Goal: Find specific page/section: Find specific page/section

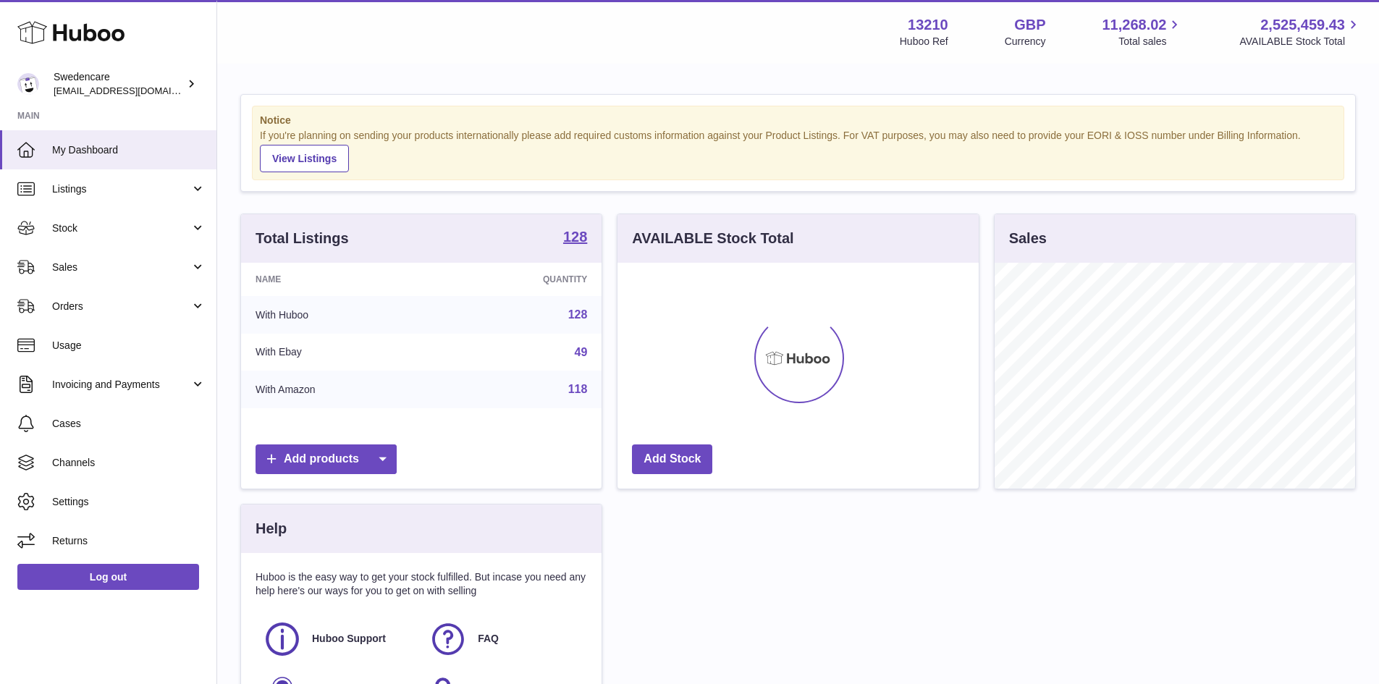
scroll to position [226, 361]
click at [169, 253] on link "Sales" at bounding box center [108, 267] width 216 height 39
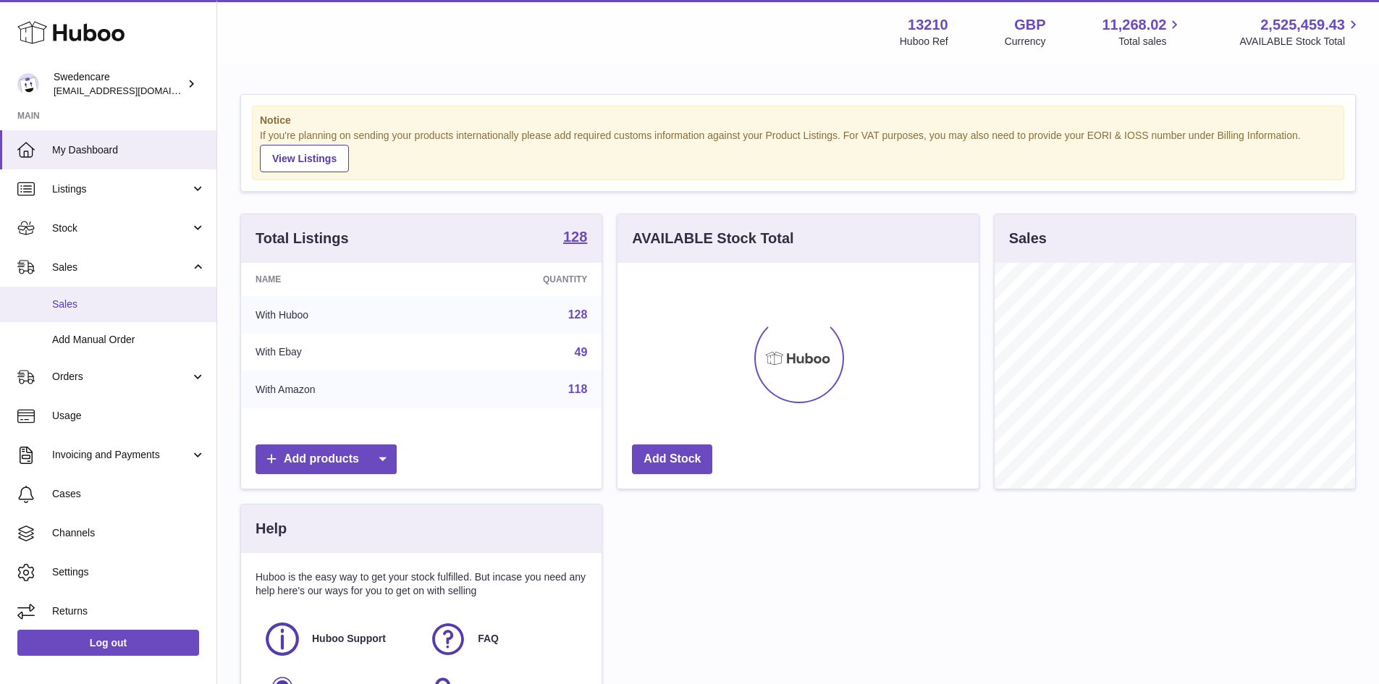
click at [145, 295] on link "Sales" at bounding box center [108, 304] width 216 height 35
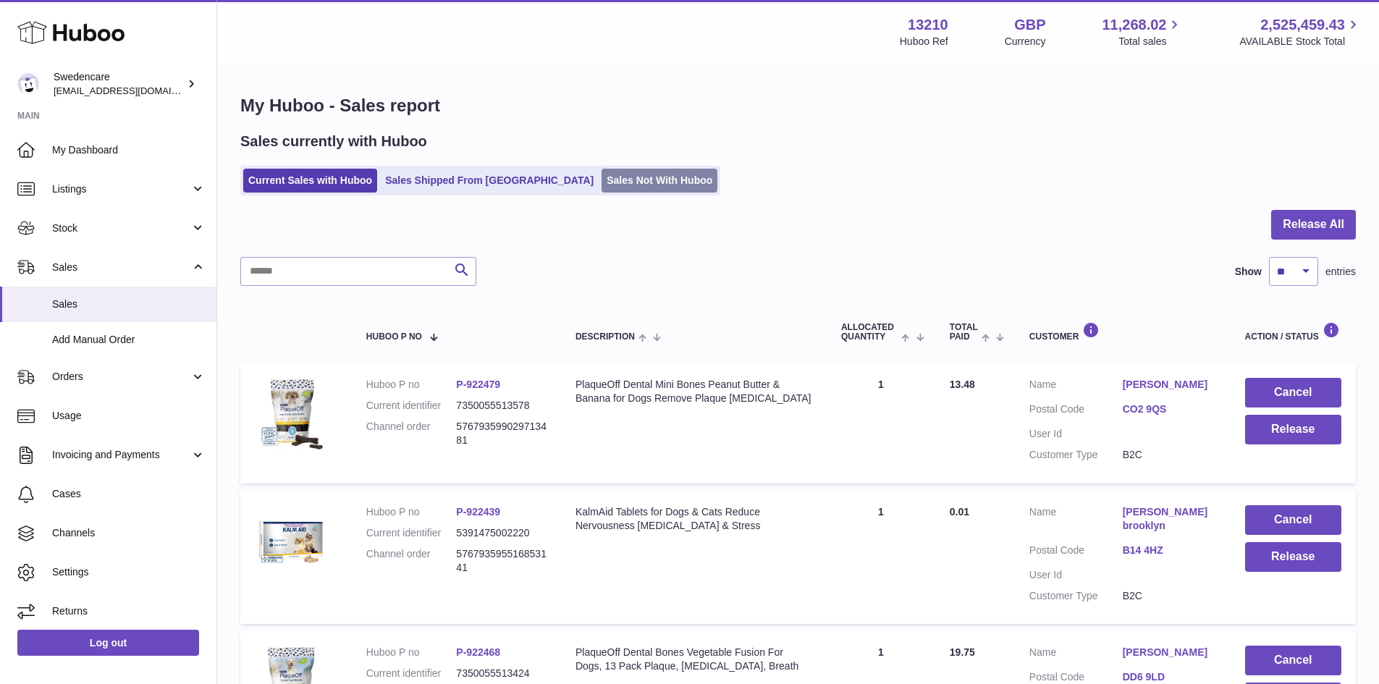
click at [604, 175] on link "Sales Not With Huboo" at bounding box center [660, 181] width 116 height 24
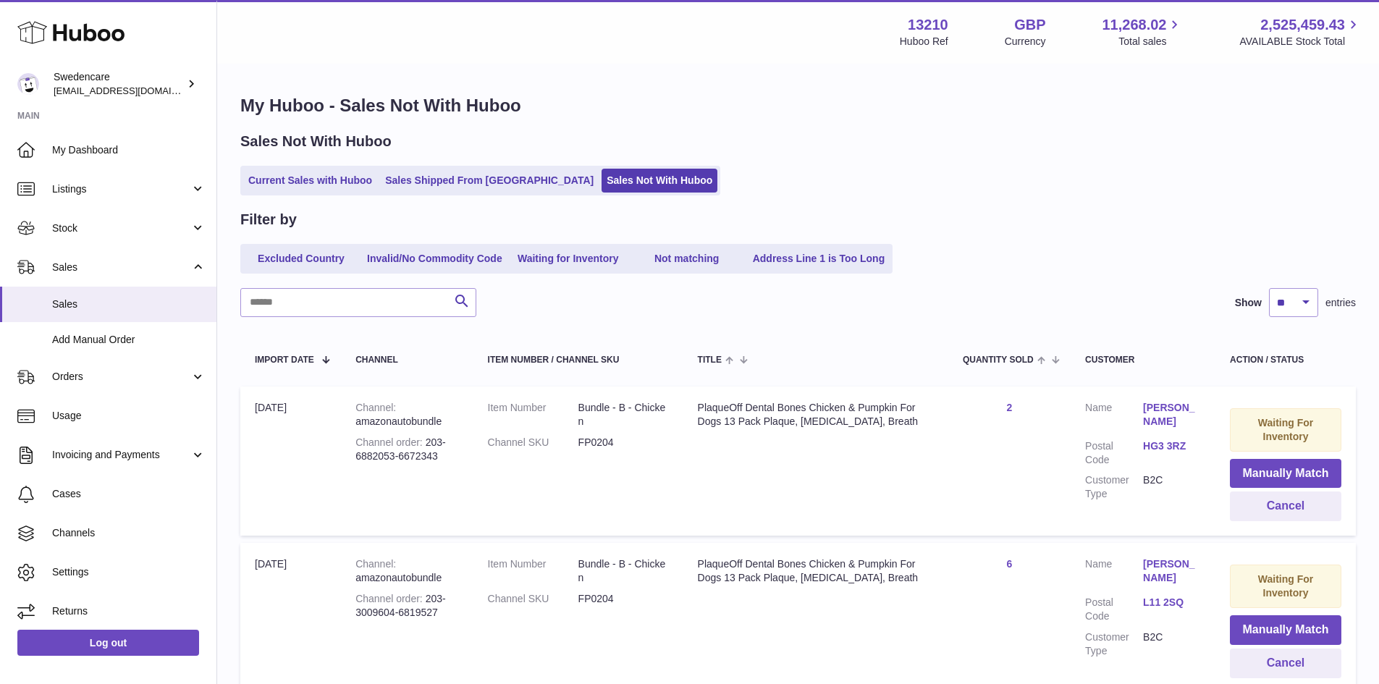
scroll to position [72, 0]
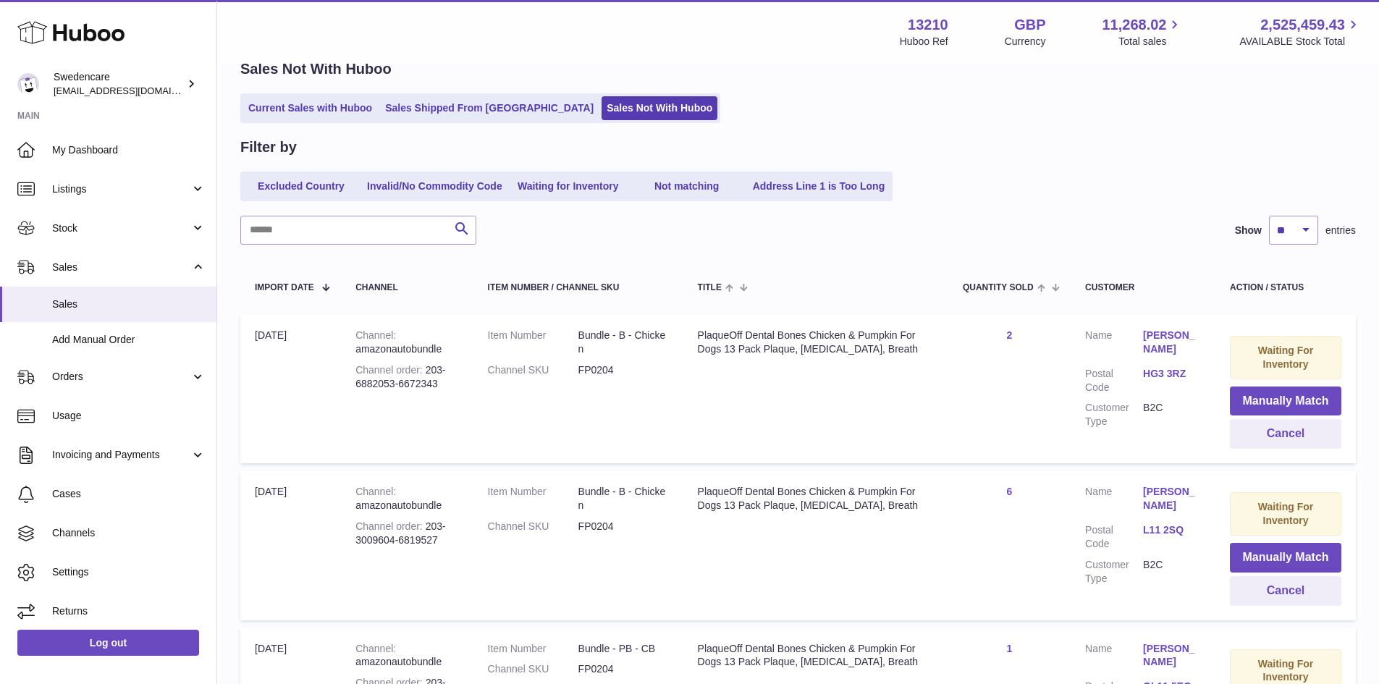
click at [609, 377] on dl "Item Number Bundle - B - Chicken Channel SKU FP0204" at bounding box center [578, 357] width 181 height 56
copy dd "FP0204"
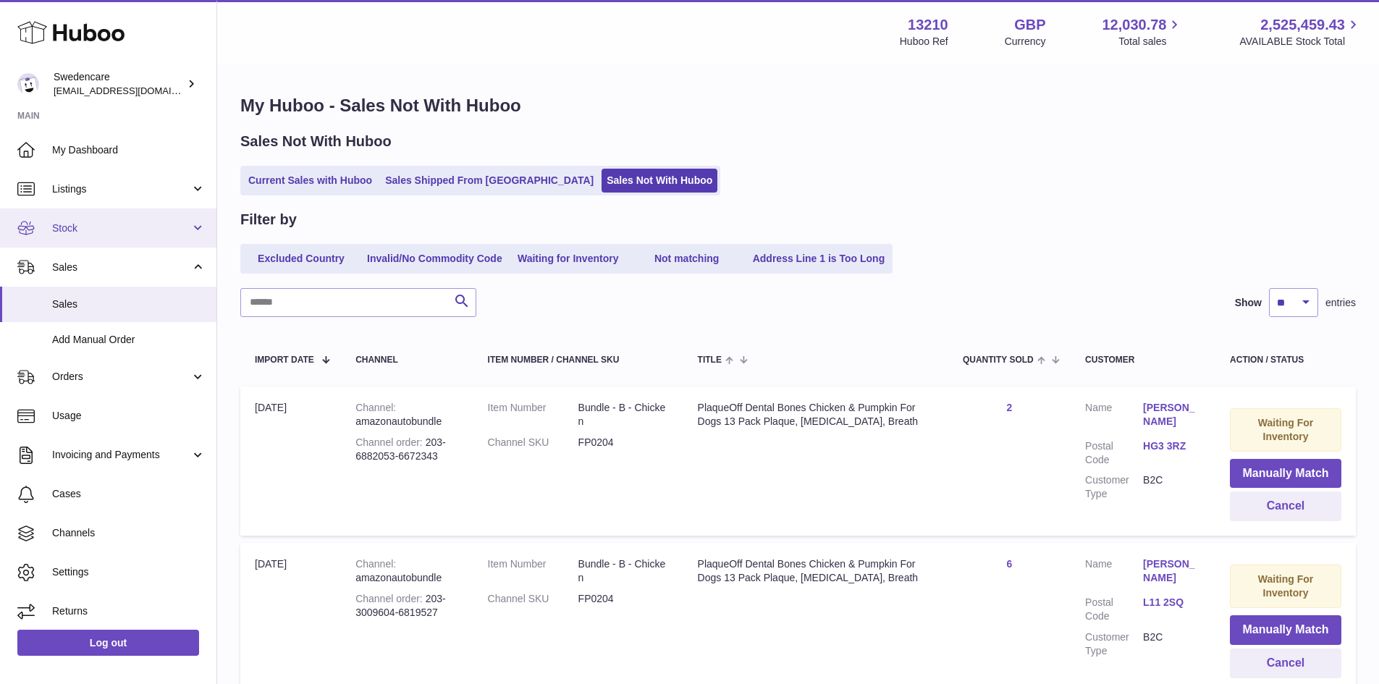
click at [125, 224] on span "Stock" at bounding box center [121, 229] width 138 height 14
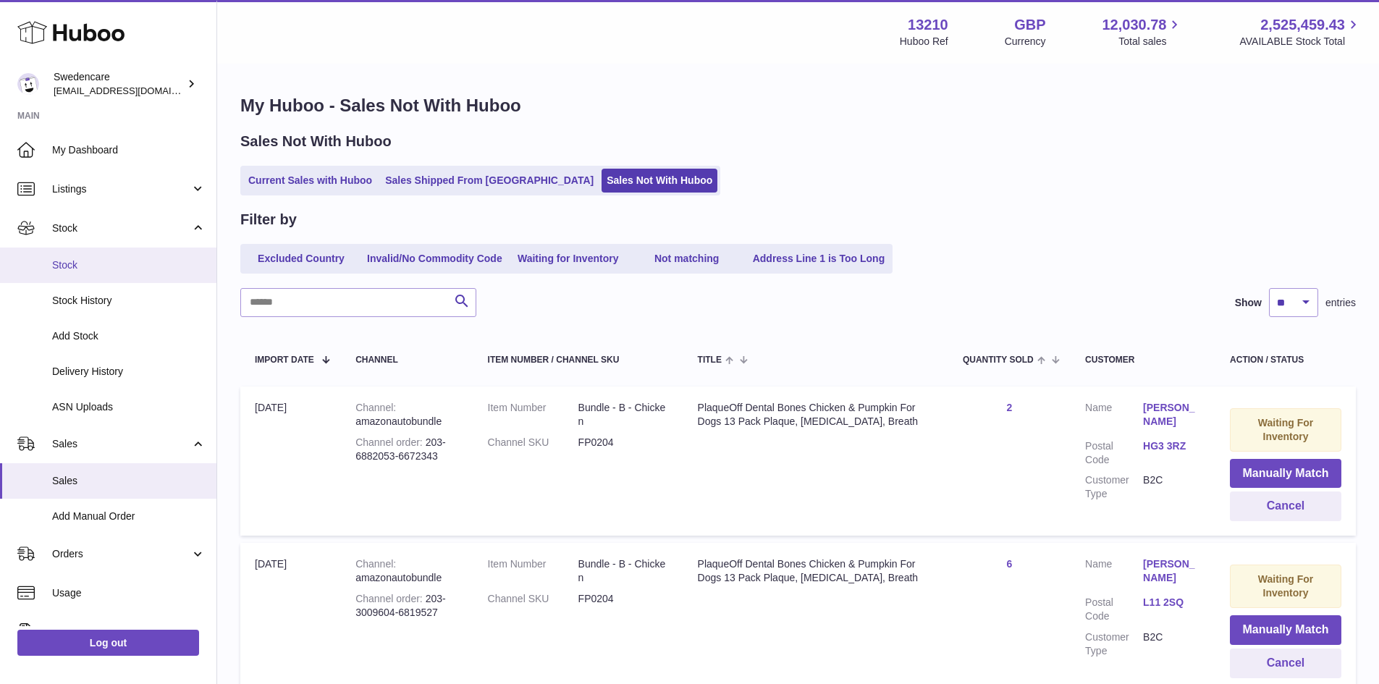
click at [125, 271] on span "Stock" at bounding box center [128, 265] width 153 height 14
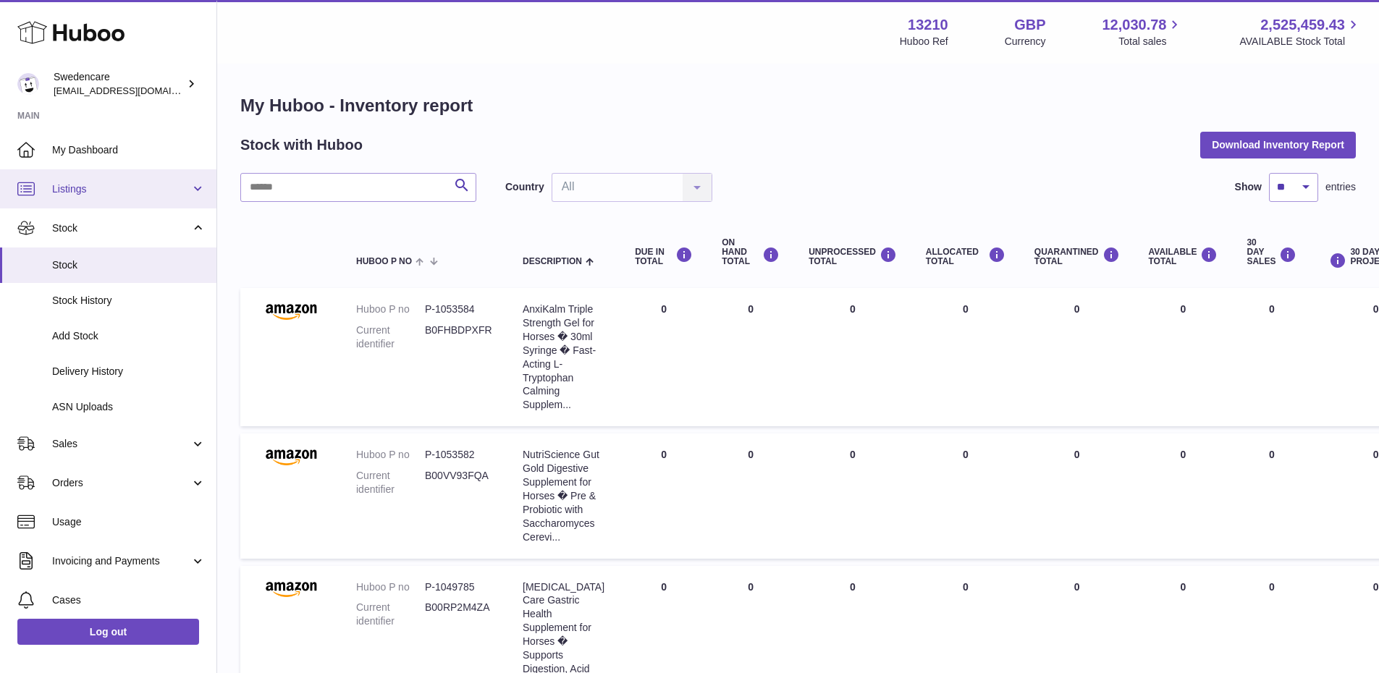
click at [124, 197] on link "Listings" at bounding box center [108, 188] width 216 height 39
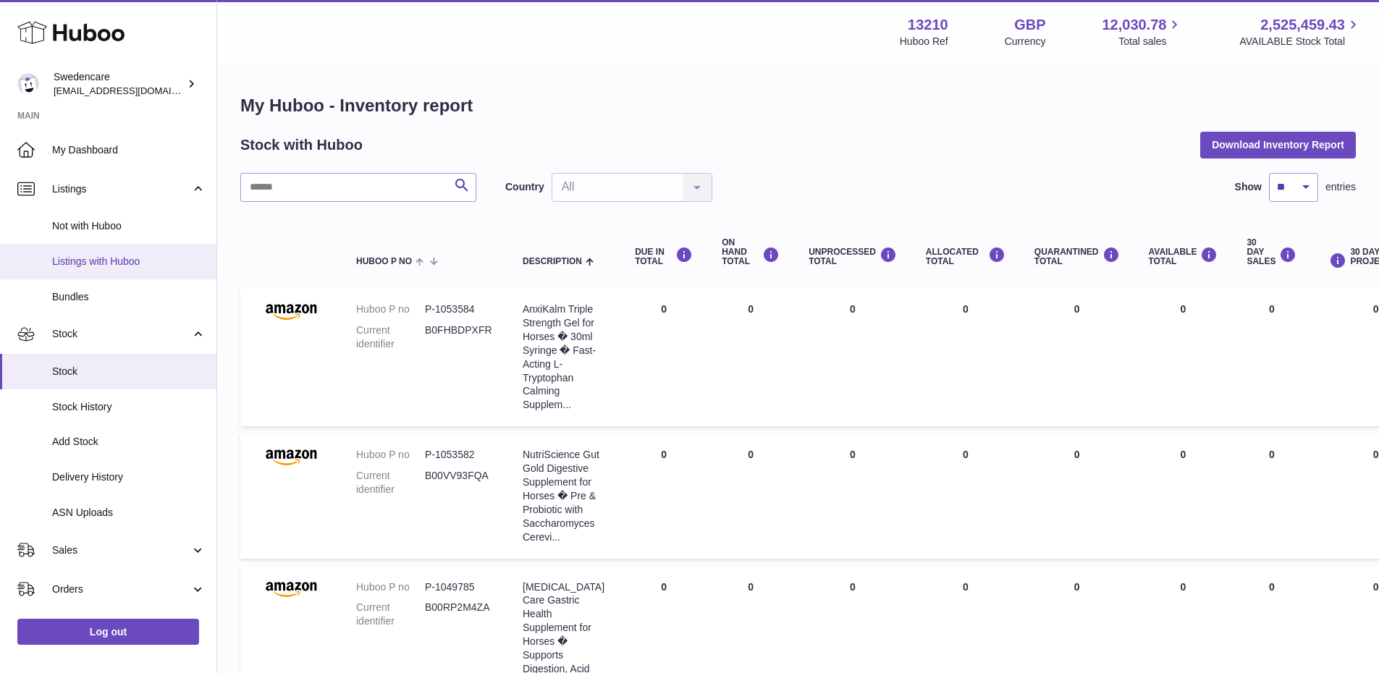
click at [128, 263] on span "Listings with Huboo" at bounding box center [128, 262] width 153 height 14
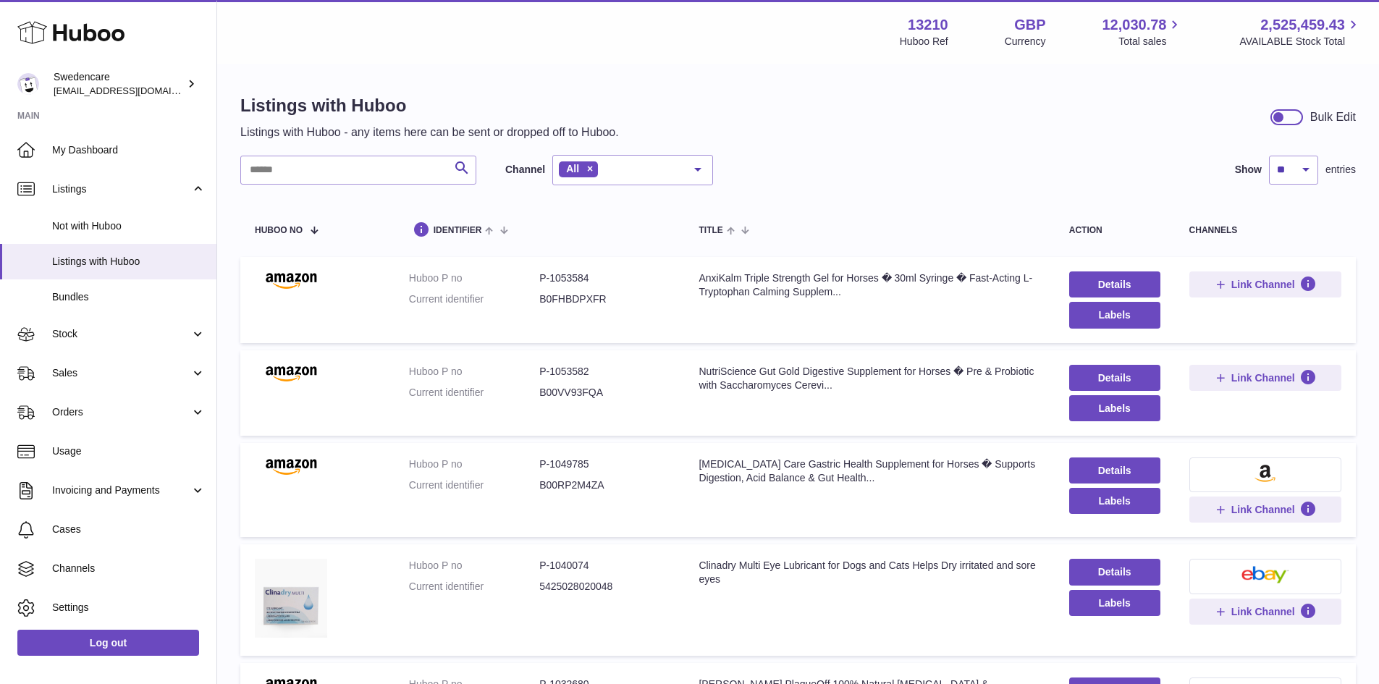
click at [285, 170] on input "text" at bounding box center [358, 170] width 236 height 29
paste input "******"
type input "******"
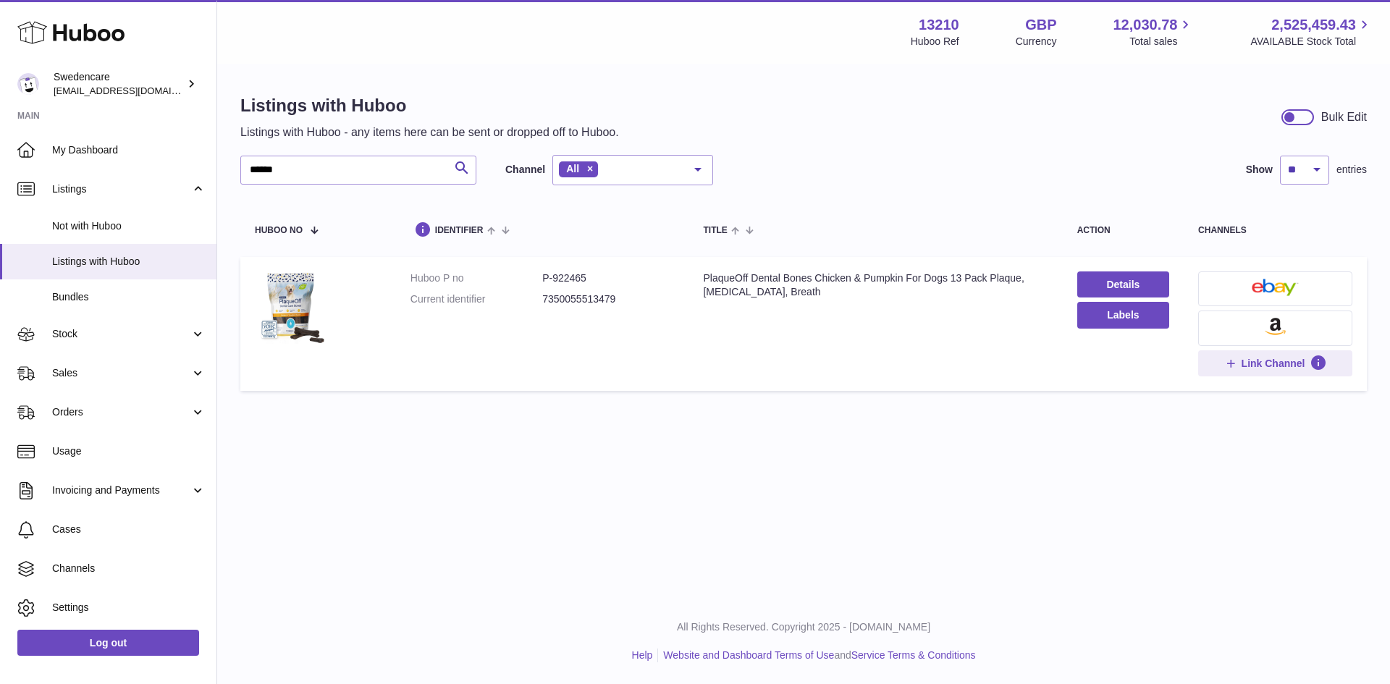
click at [558, 263] on td "Huboo P no P-922465 Current identifier 7350055513479" at bounding box center [542, 324] width 293 height 134
click at [565, 280] on dd "P-922465" at bounding box center [608, 278] width 132 height 14
copy dd "922465"
click at [127, 327] on span "Stock" at bounding box center [121, 334] width 138 height 14
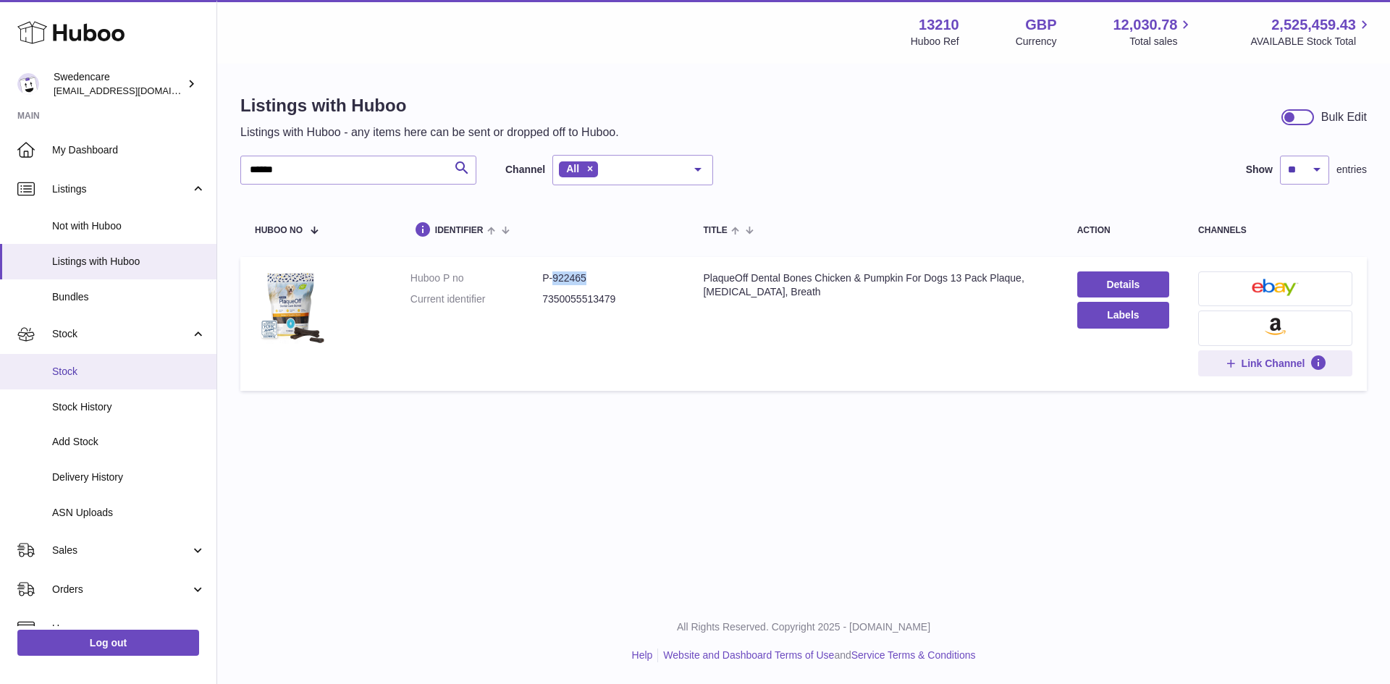
click at [127, 361] on link "Stock" at bounding box center [108, 371] width 216 height 35
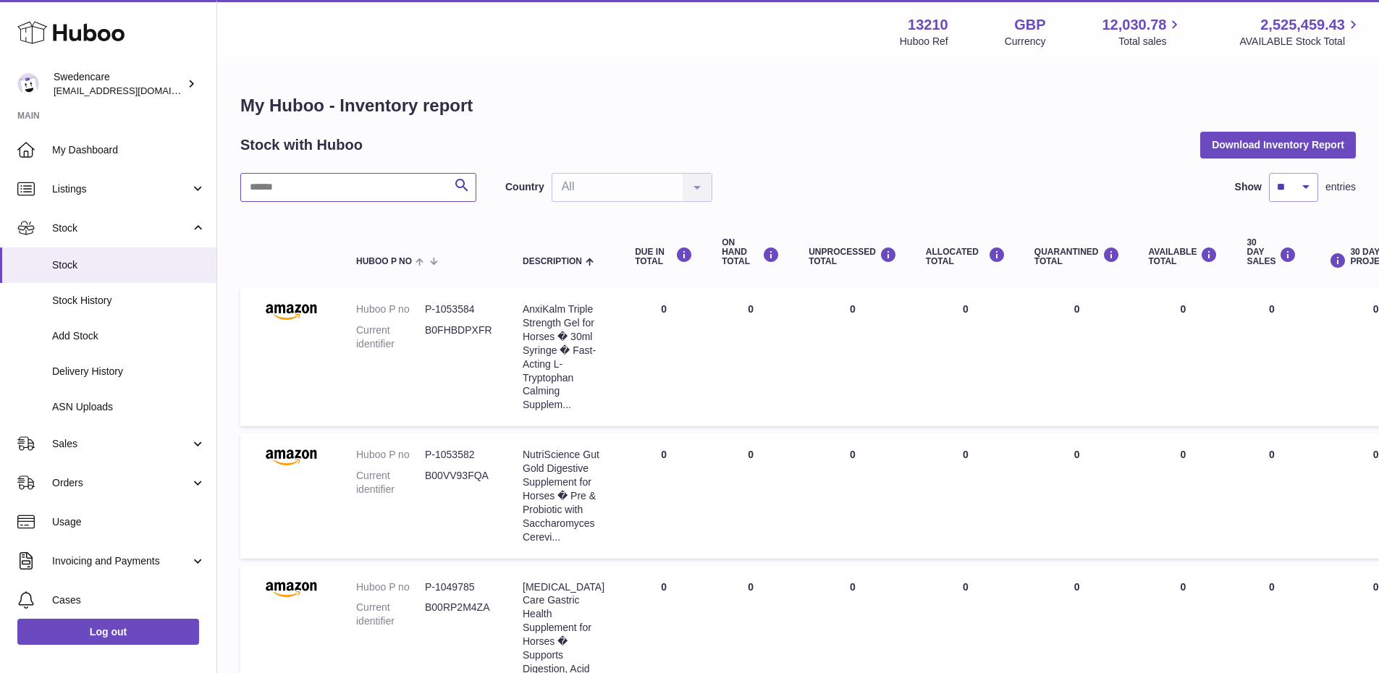
click at [284, 194] on input "text" at bounding box center [358, 187] width 236 height 29
paste input "******"
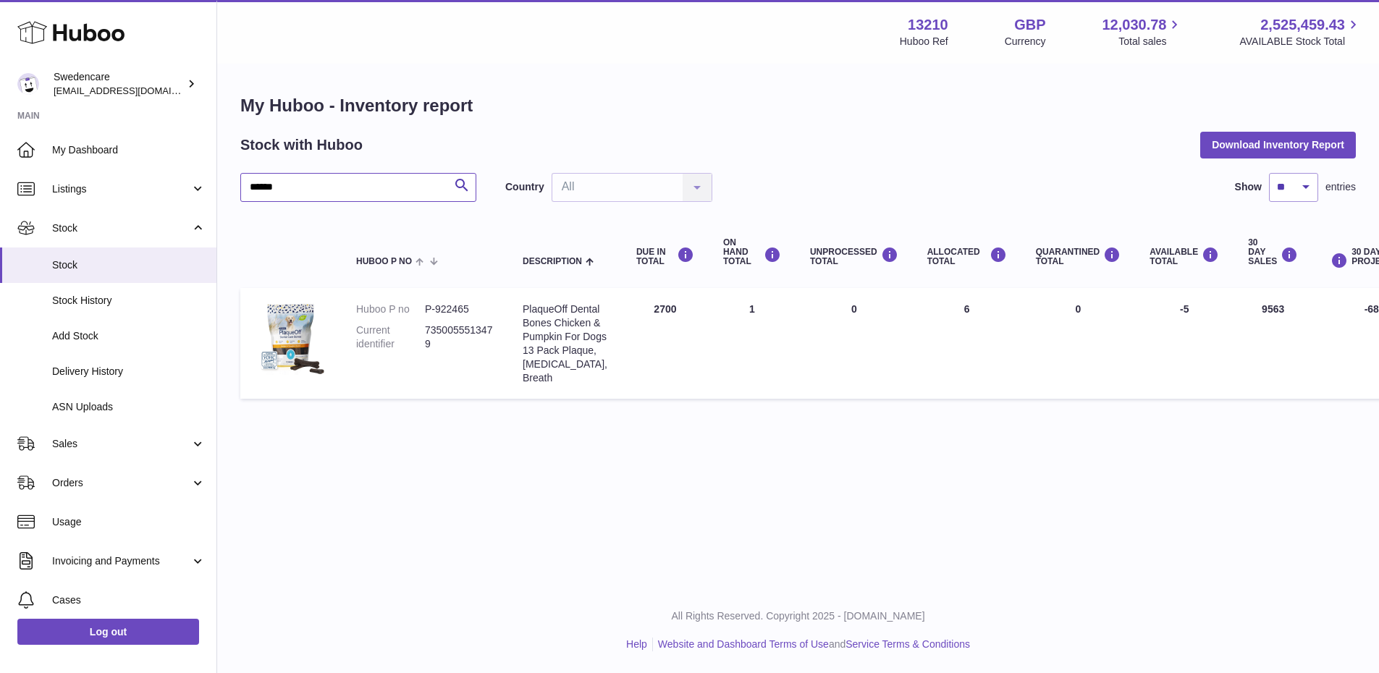
type input "******"
